Goal: Transaction & Acquisition: Purchase product/service

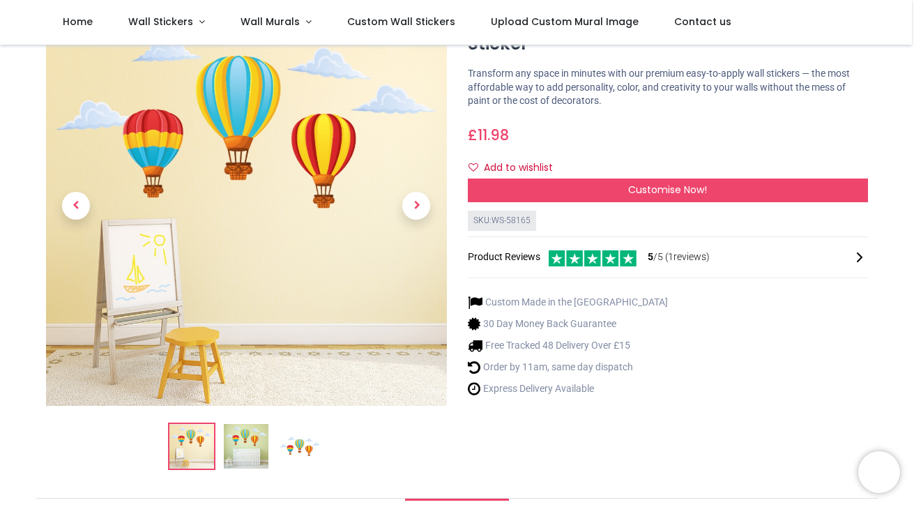
scroll to position [72, 0]
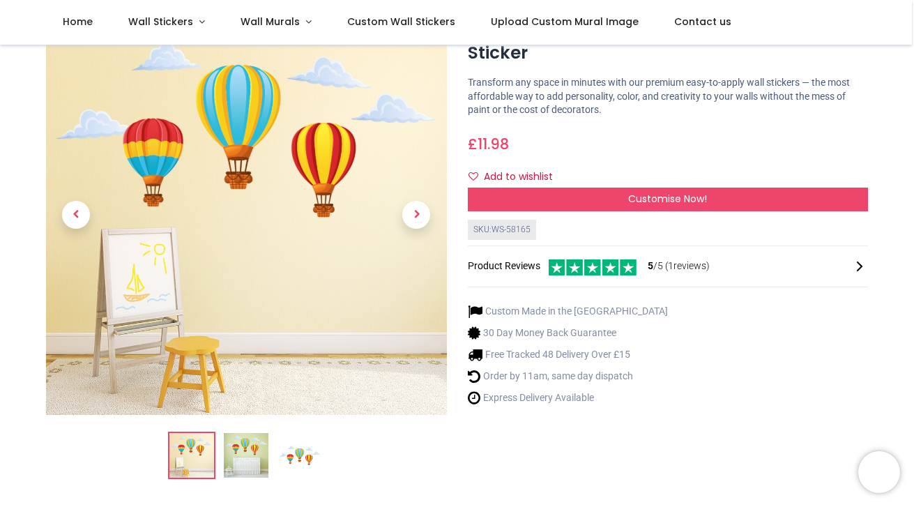
click at [252, 452] on img at bounding box center [246, 455] width 45 height 45
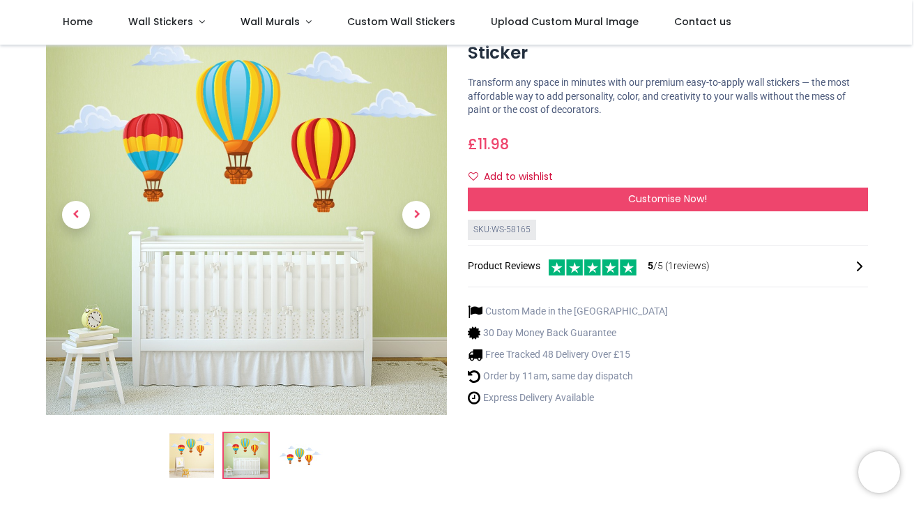
click at [303, 452] on img at bounding box center [300, 455] width 45 height 45
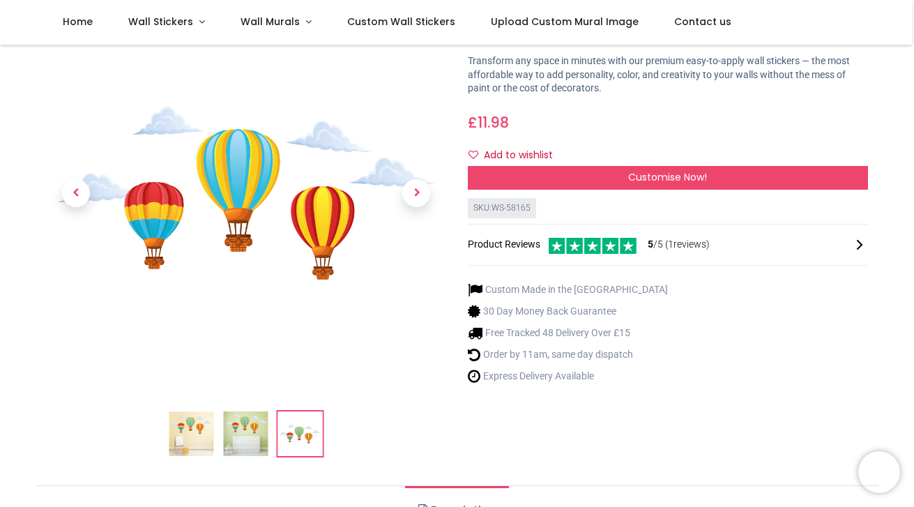
scroll to position [91, 0]
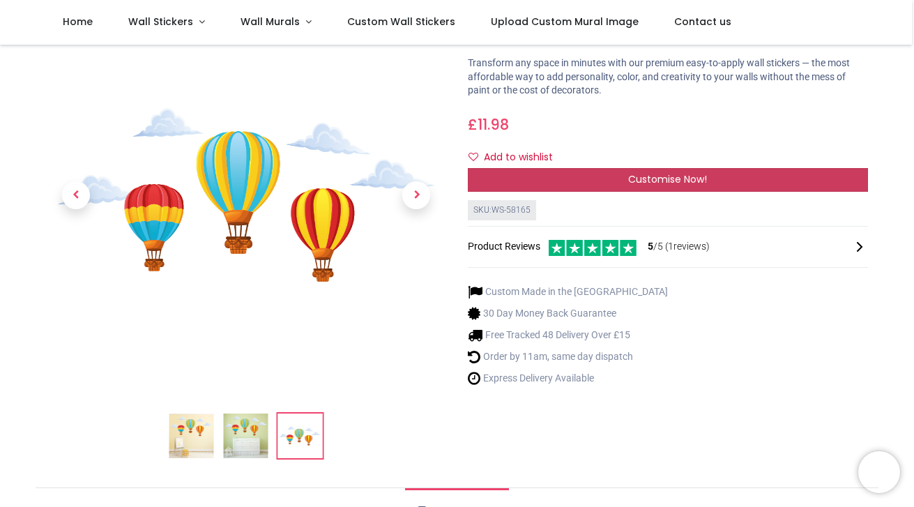
click at [591, 185] on div "Customise Now!" at bounding box center [668, 180] width 401 height 24
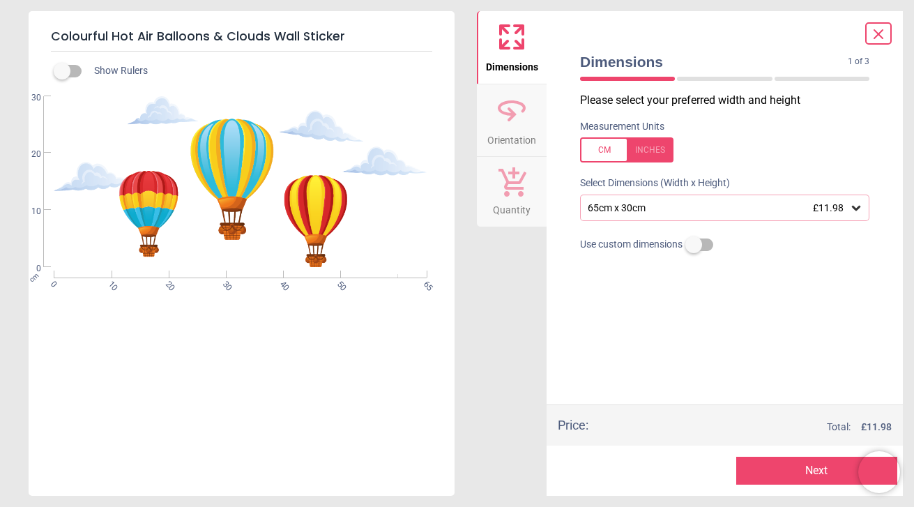
click at [632, 216] on div "65cm x 30cm £11.98" at bounding box center [724, 207] width 289 height 26
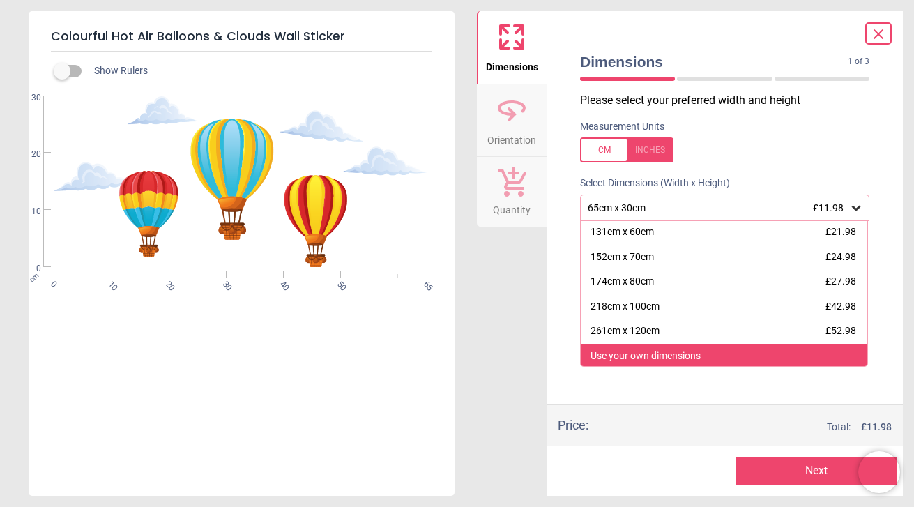
scroll to position [75, 0]
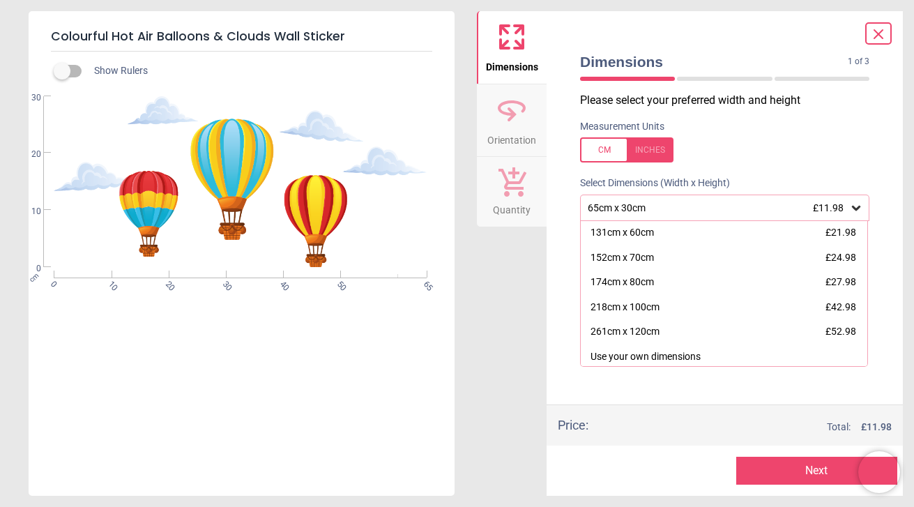
click at [636, 392] on div "Please select your preferred width and height Measurement Units Select Dimensio…" at bounding box center [725, 249] width 312 height 312
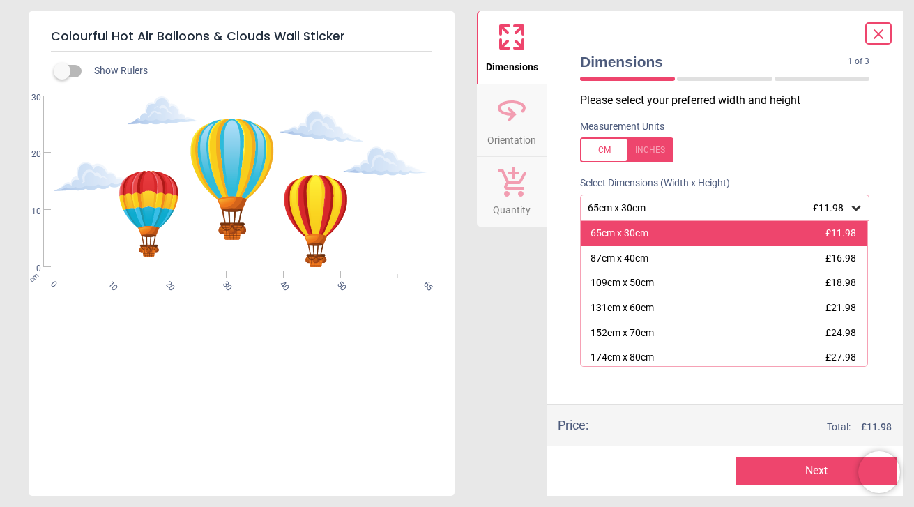
scroll to position [0, 0]
click at [631, 238] on div "65cm x 30cm" at bounding box center [619, 233] width 58 height 14
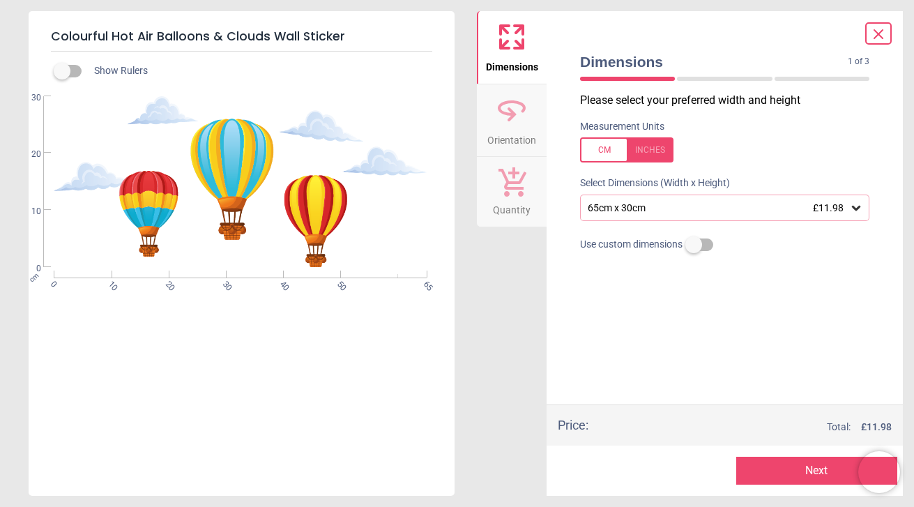
click at [874, 40] on icon at bounding box center [878, 34] width 17 height 17
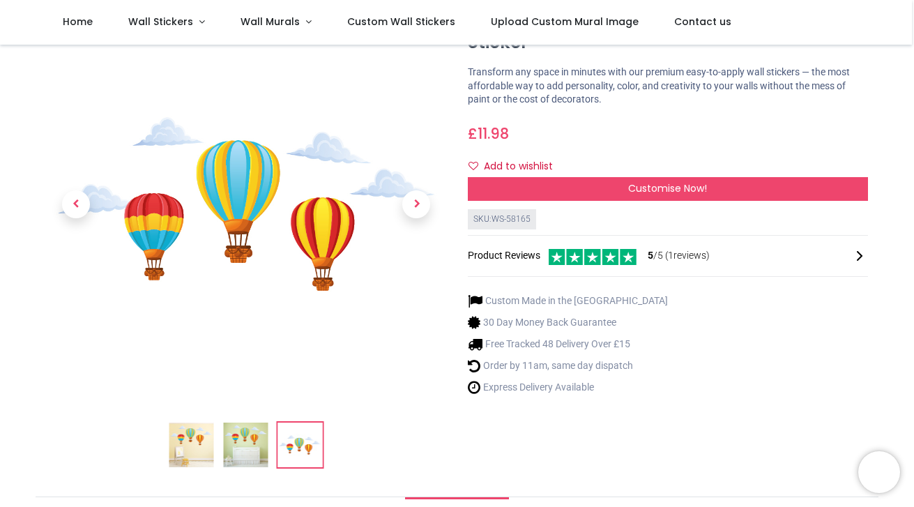
scroll to position [79, 0]
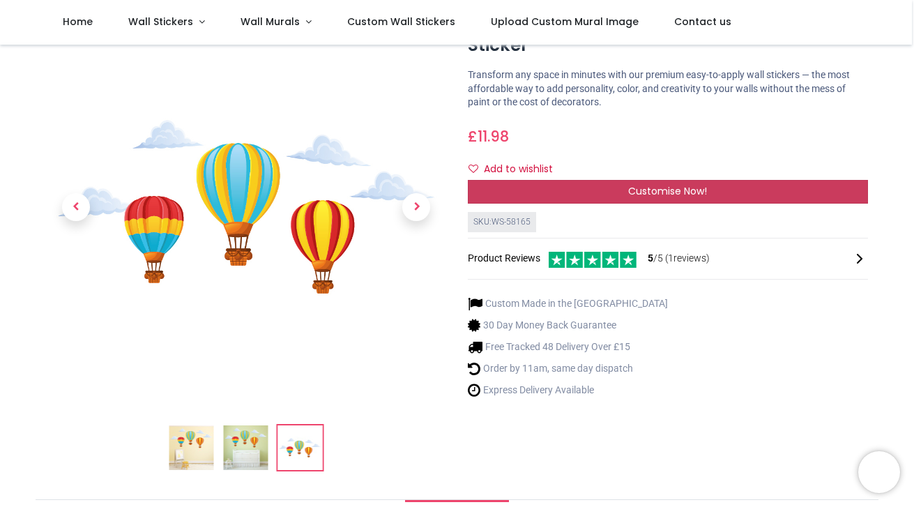
click at [547, 187] on div "Customise Now!" at bounding box center [668, 192] width 401 height 24
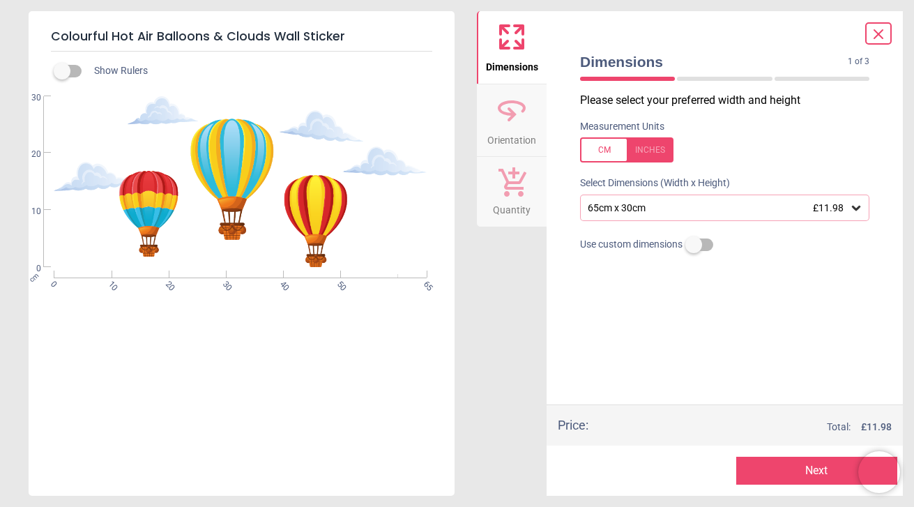
click at [633, 208] on div "65cm x 30cm £11.98" at bounding box center [717, 208] width 263 height 12
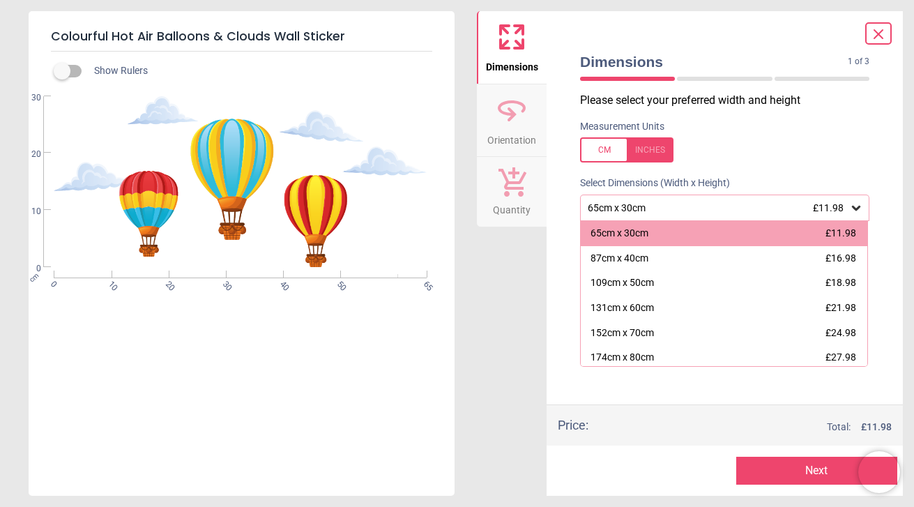
click at [62, 71] on label at bounding box center [62, 71] width 0 height 0
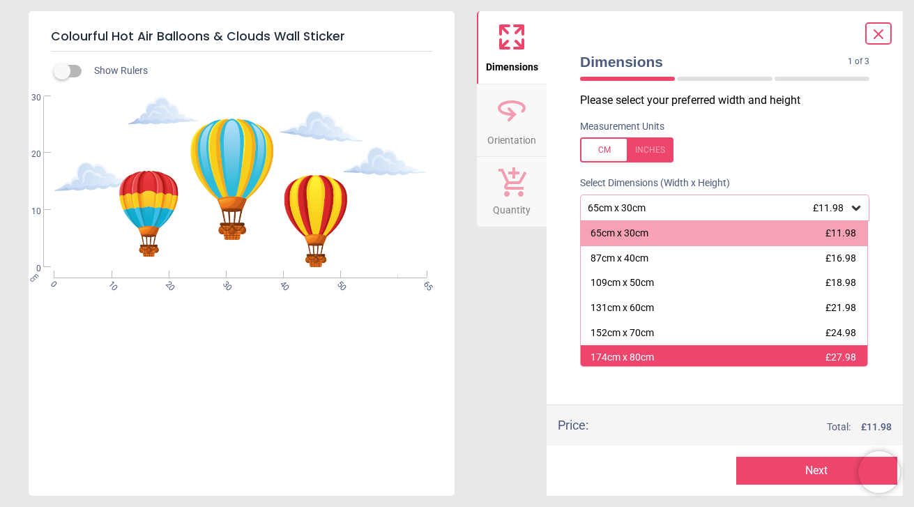
click at [618, 355] on div "174cm x 80cm" at bounding box center [621, 358] width 63 height 14
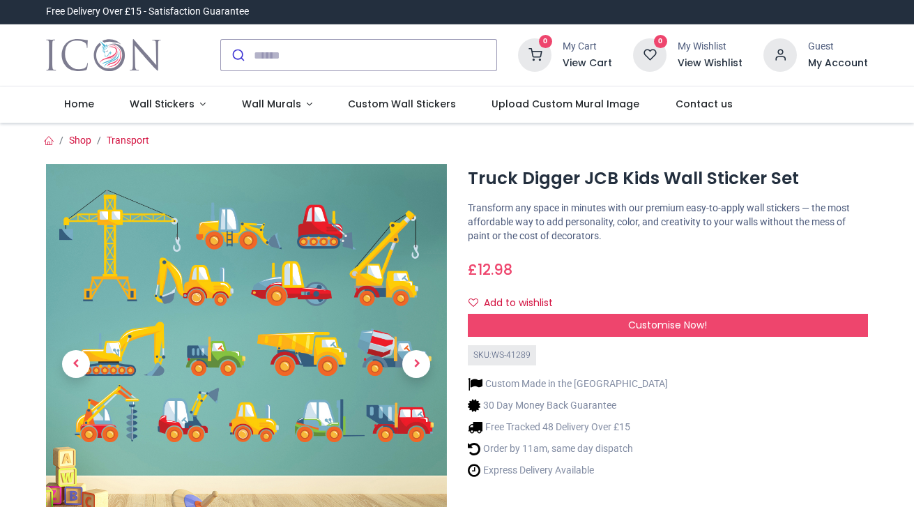
click at [166, 1] on div "Free Delivery Over £15 - Satisfaction Guarantee" at bounding box center [148, 12] width 224 height 24
